Goal: Transaction & Acquisition: Purchase product/service

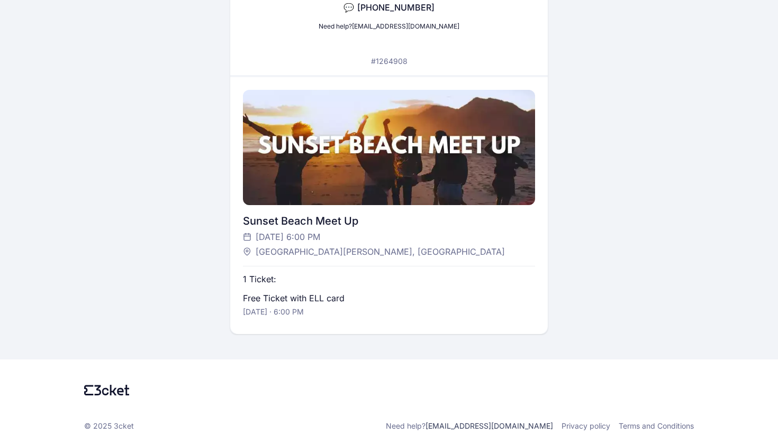
scroll to position [173, 0]
drag, startPoint x: 346, startPoint y: 255, endPoint x: 254, endPoint y: 253, distance: 91.6
click at [254, 253] on div "[GEOGRAPHIC_DATA][PERSON_NAME], [GEOGRAPHIC_DATA]" at bounding box center [383, 251] width 281 height 13
copy span "[GEOGRAPHIC_DATA][PERSON_NAME], [GEOGRAPHIC_DATA]"
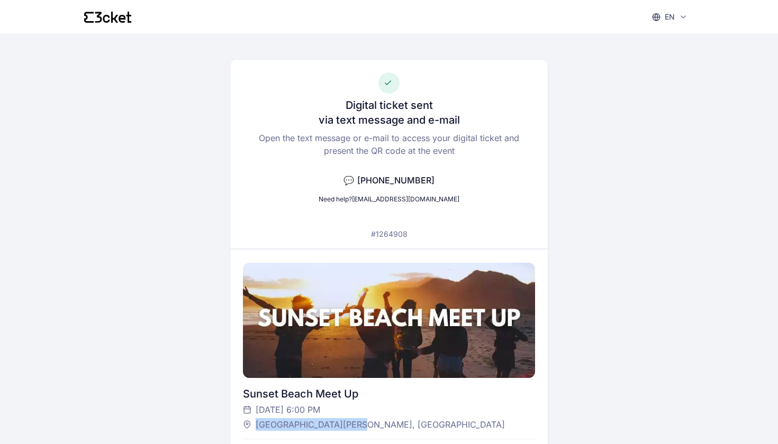
scroll to position [0, 0]
